Goal: Information Seeking & Learning: Find specific page/section

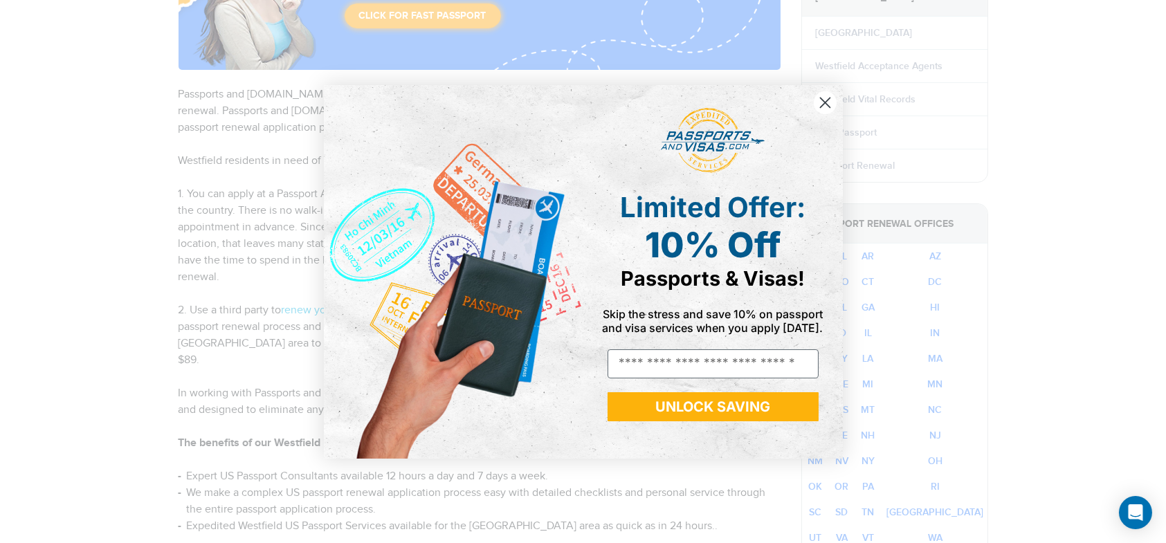
click at [824, 99] on circle "Close dialog" at bounding box center [824, 102] width 23 height 23
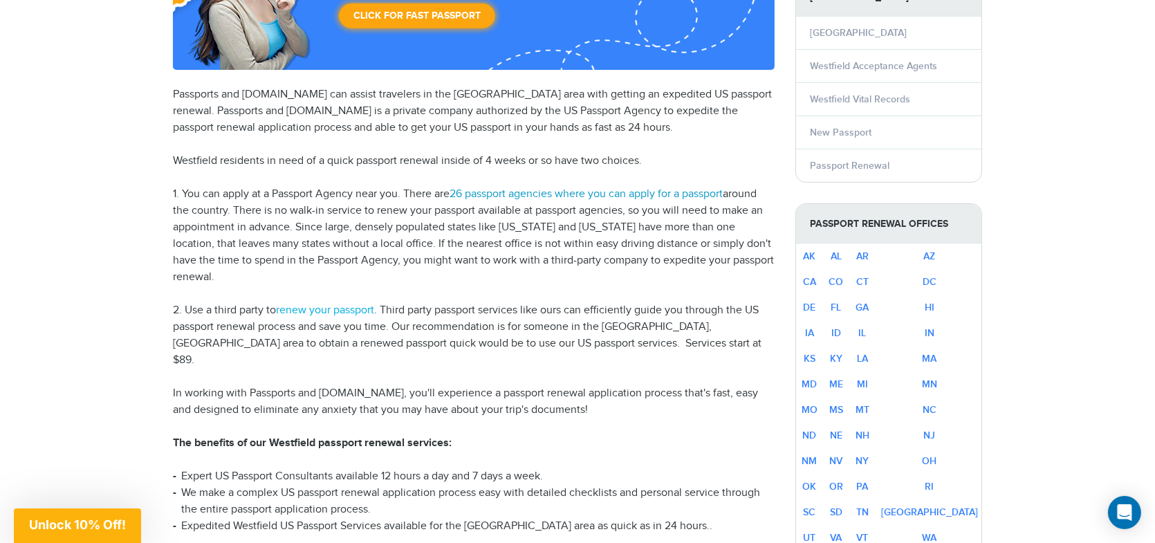
click at [537, 194] on link "26 passport agencies where you can apply for a passport" at bounding box center [586, 193] width 273 height 13
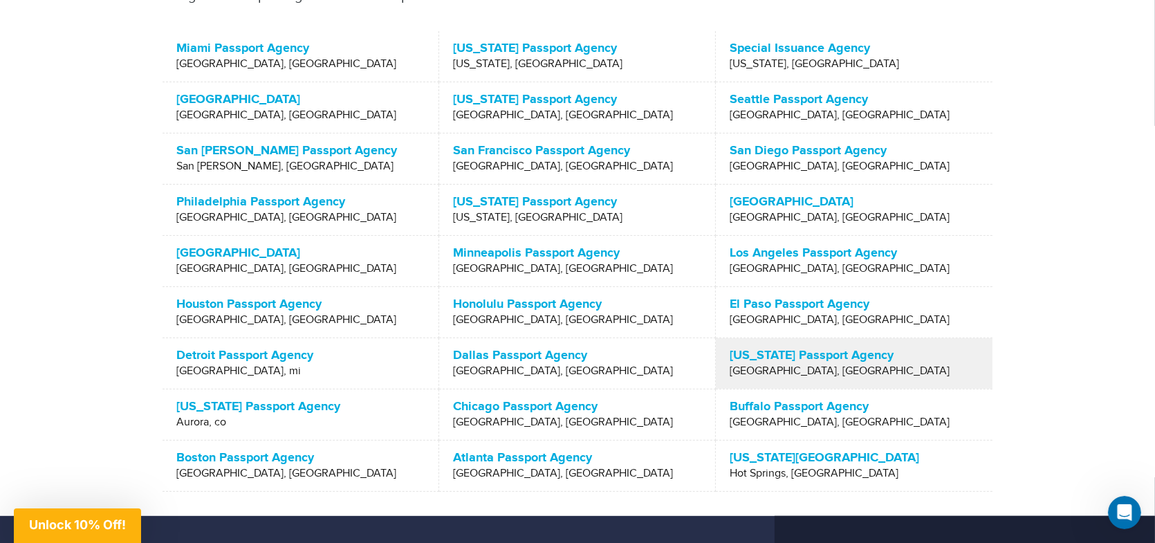
scroll to position [553, 0]
